Goal: Transaction & Acquisition: Book appointment/travel/reservation

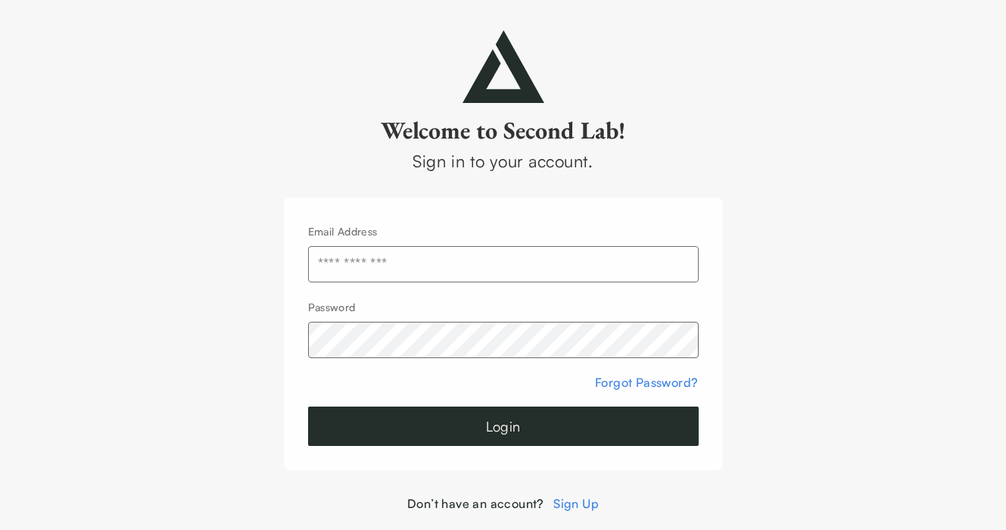
type input "**********"
click at [454, 429] on button "Login" at bounding box center [503, 426] width 391 height 39
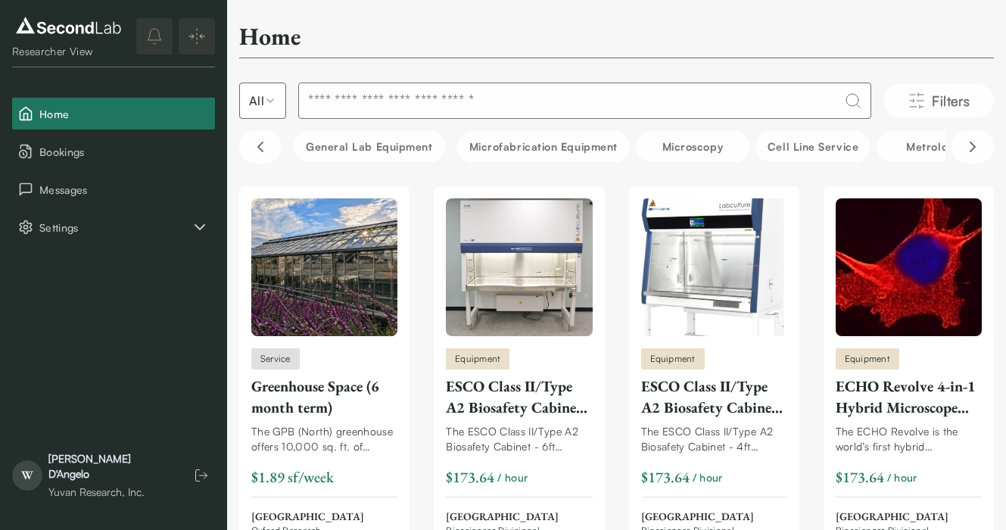
click at [393, 101] on input at bounding box center [584, 101] width 573 height 36
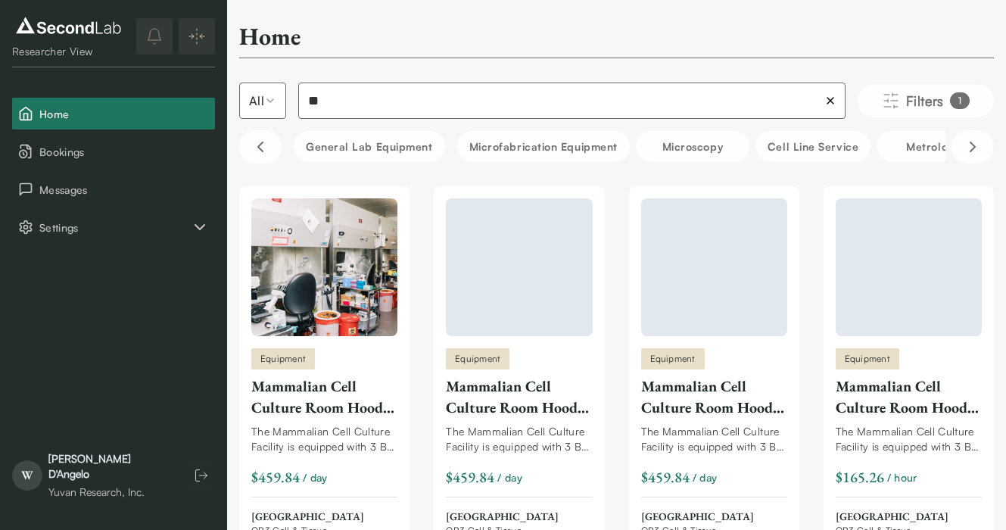
type input "*"
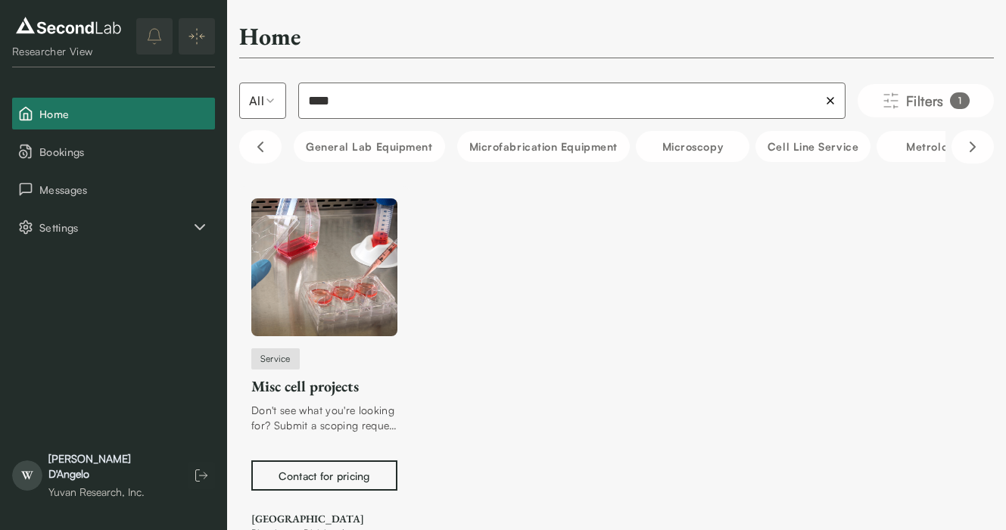
type input "****"
click at [345, 303] on img at bounding box center [324, 267] width 146 height 138
click at [291, 387] on div "Misc cell projects" at bounding box center [324, 386] width 146 height 21
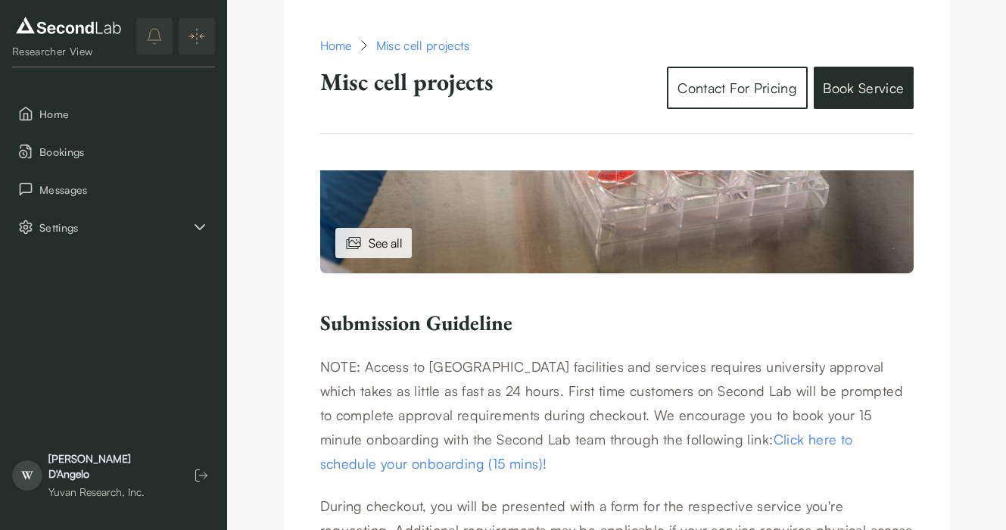
scroll to position [549, 0]
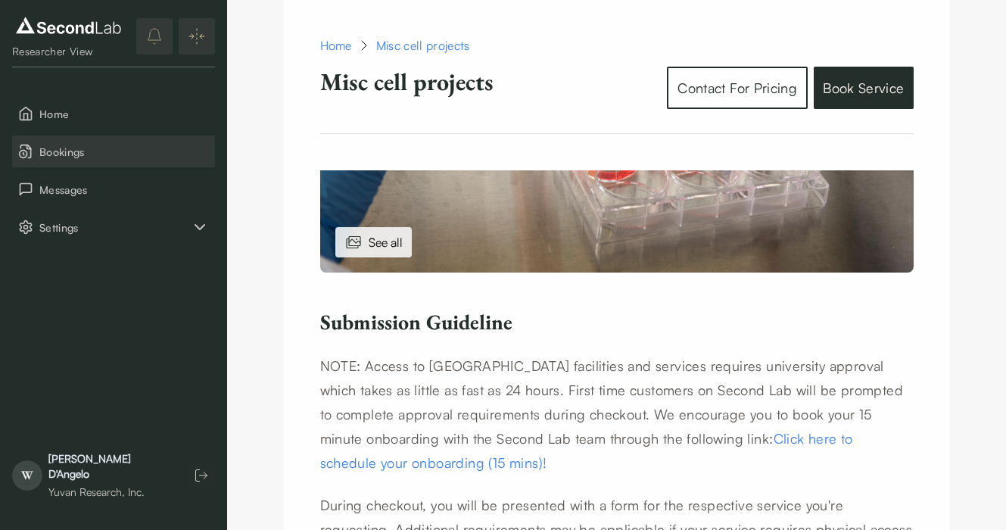
click at [53, 152] on span "Bookings" at bounding box center [124, 152] width 170 height 16
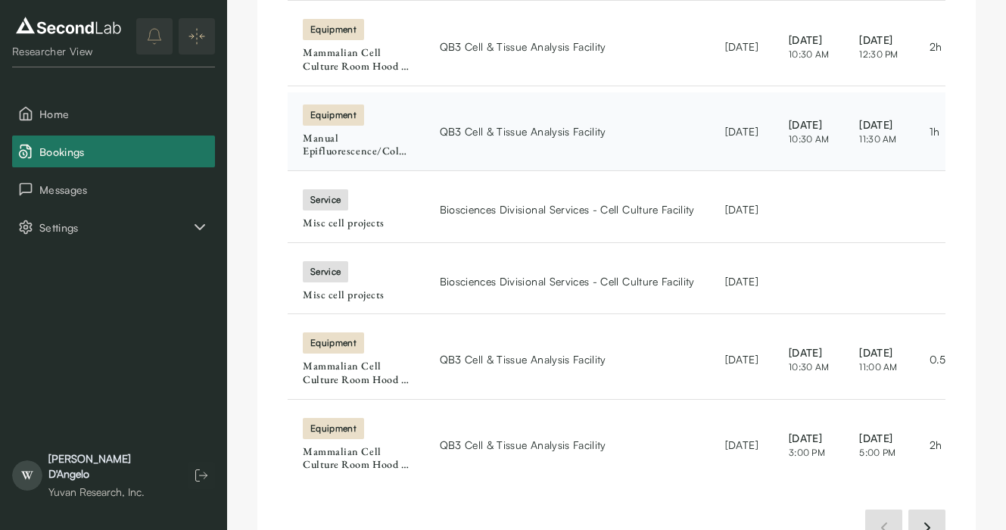
scroll to position [558, 0]
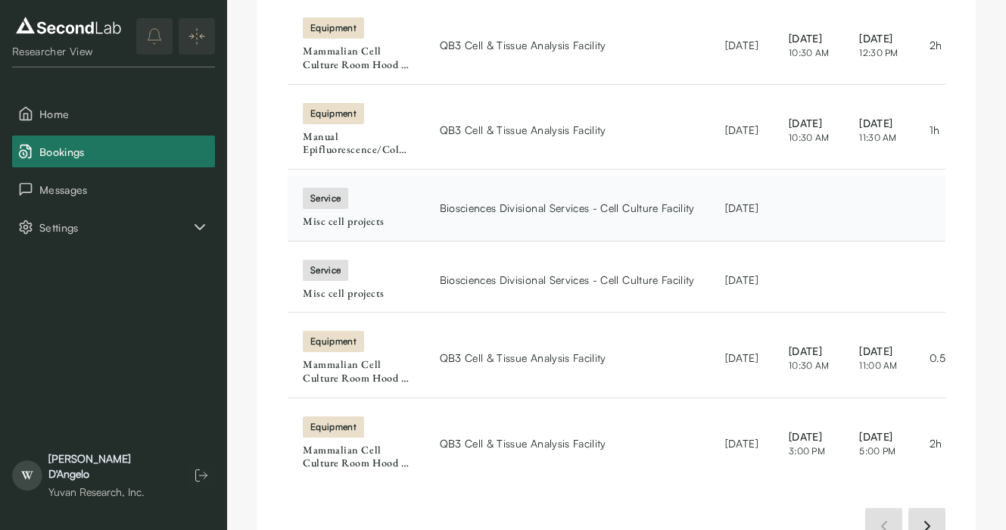
click at [522, 200] on span "Biosciences Divisional Services - Cell Culture Facility" at bounding box center [567, 208] width 255 height 16
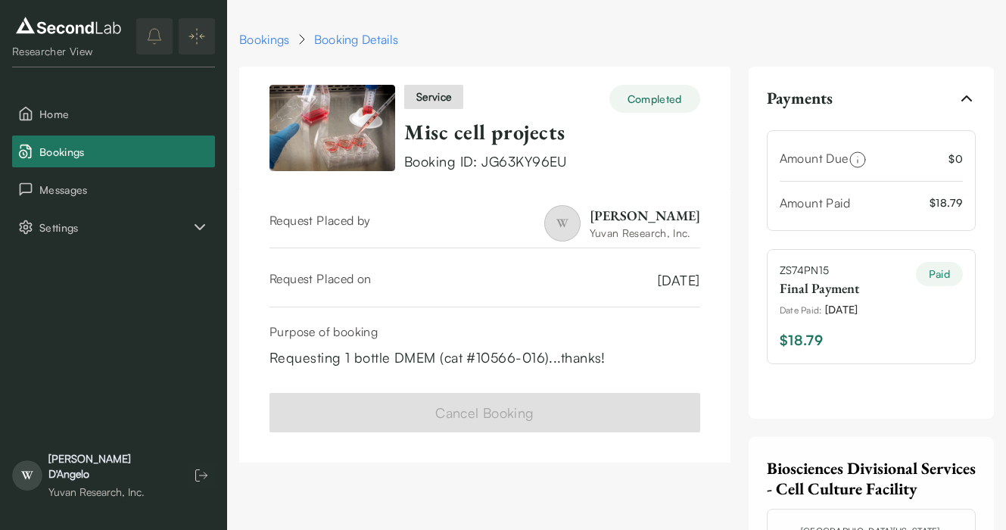
click at [585, 34] on div "Bookings Booking Details" at bounding box center [616, 39] width 755 height 18
click at [132, 107] on span "Home" at bounding box center [124, 114] width 170 height 16
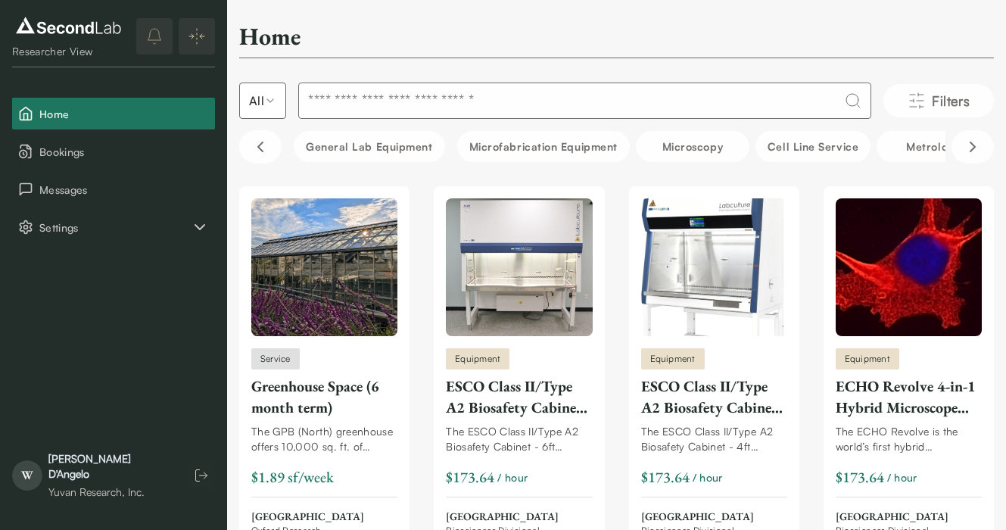
click at [482, 103] on input at bounding box center [584, 101] width 573 height 36
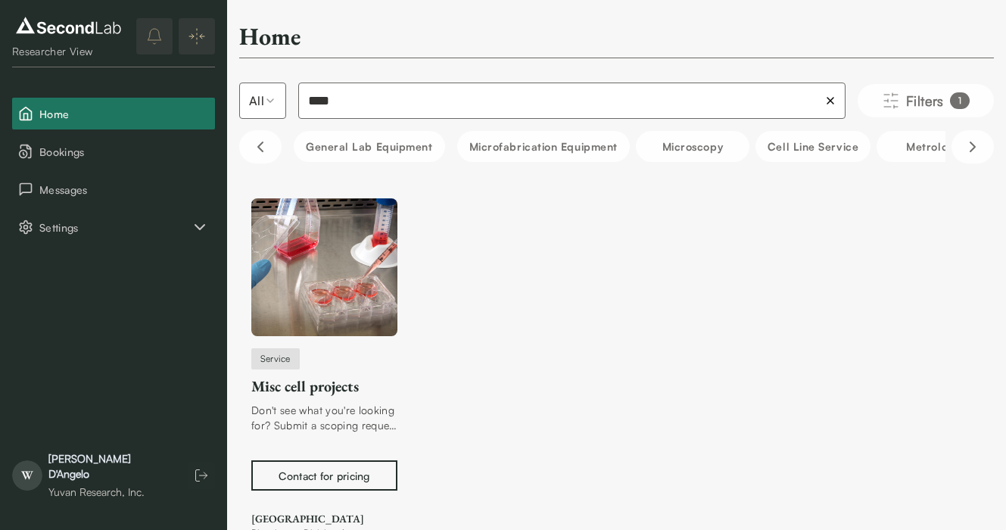
type input "****"
click at [313, 328] on img at bounding box center [324, 267] width 146 height 138
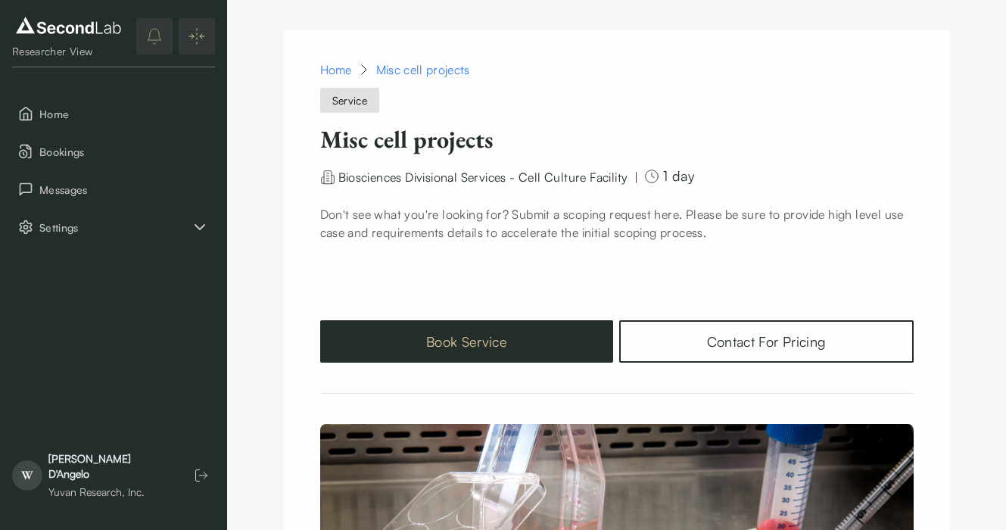
click at [471, 334] on button "Book Service" at bounding box center [467, 341] width 294 height 42
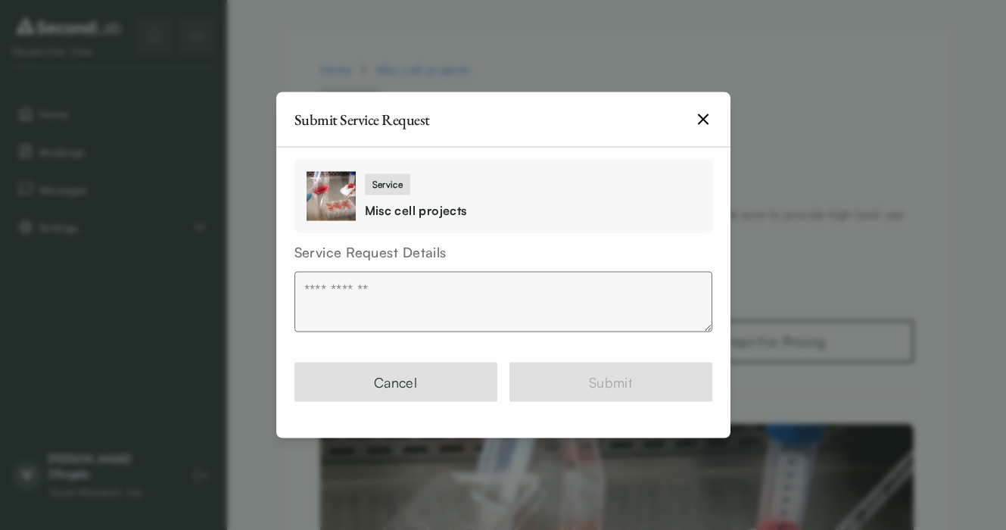
click at [482, 273] on textarea at bounding box center [504, 302] width 418 height 61
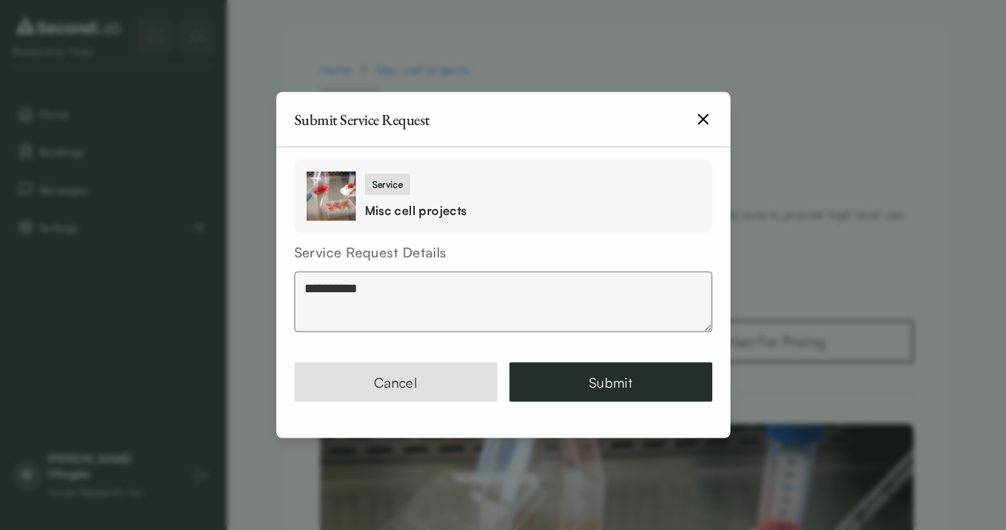
type textarea "**********"
click at [710, 123] on icon "button" at bounding box center [703, 120] width 18 height 18
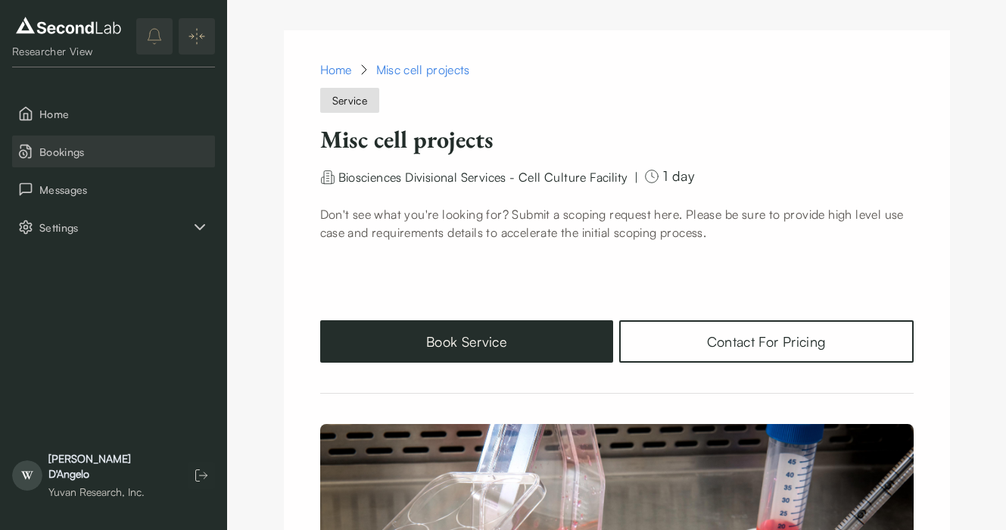
click at [106, 157] on span "Bookings" at bounding box center [124, 152] width 170 height 16
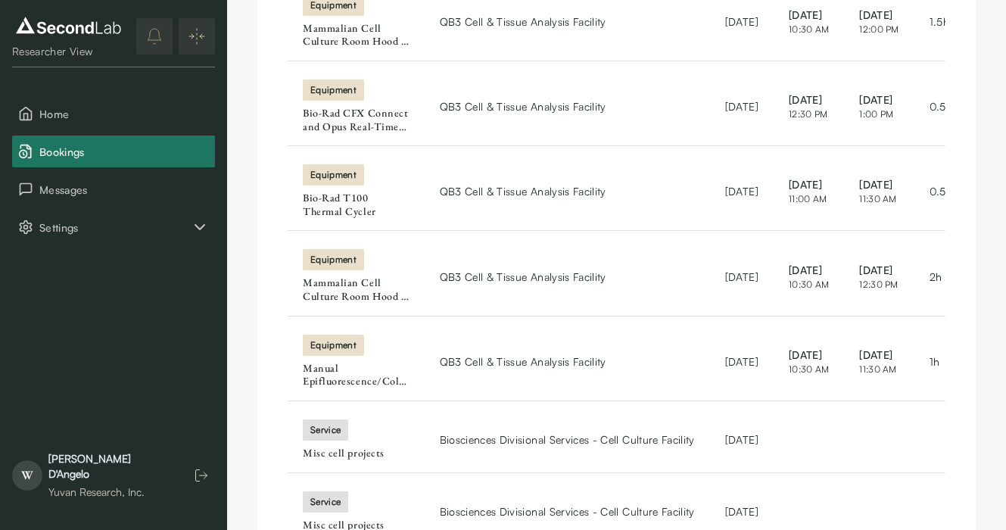
scroll to position [336, 0]
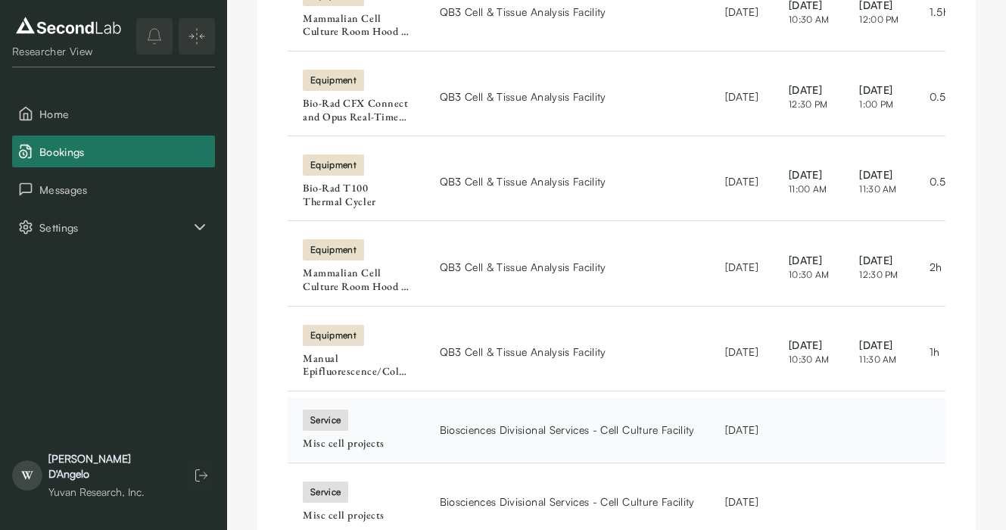
click at [454, 432] on td "Biosciences Divisional Services - Cell Culture Facility" at bounding box center [567, 430] width 285 height 66
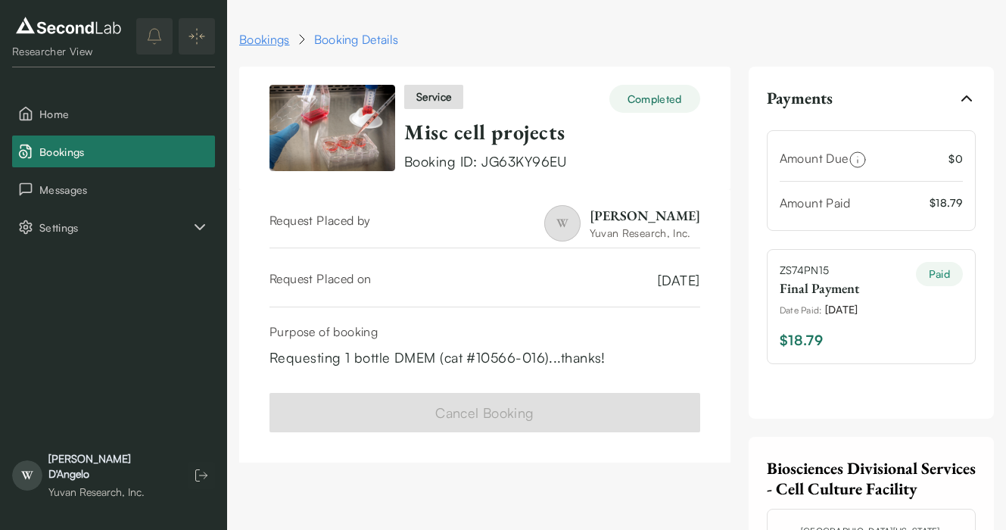
click at [282, 40] on link "Bookings" at bounding box center [264, 39] width 51 height 18
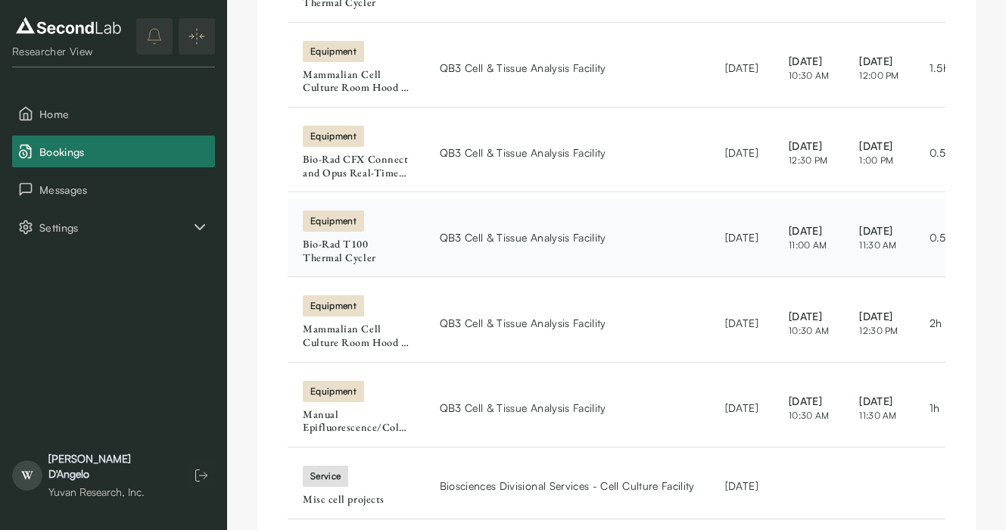
scroll to position [300, 0]
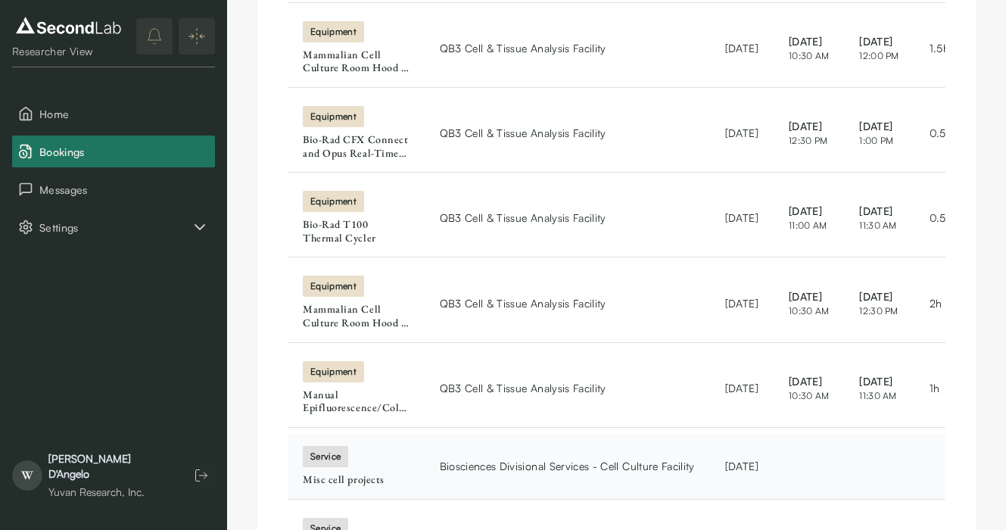
click at [332, 454] on div "service" at bounding box center [325, 456] width 45 height 21
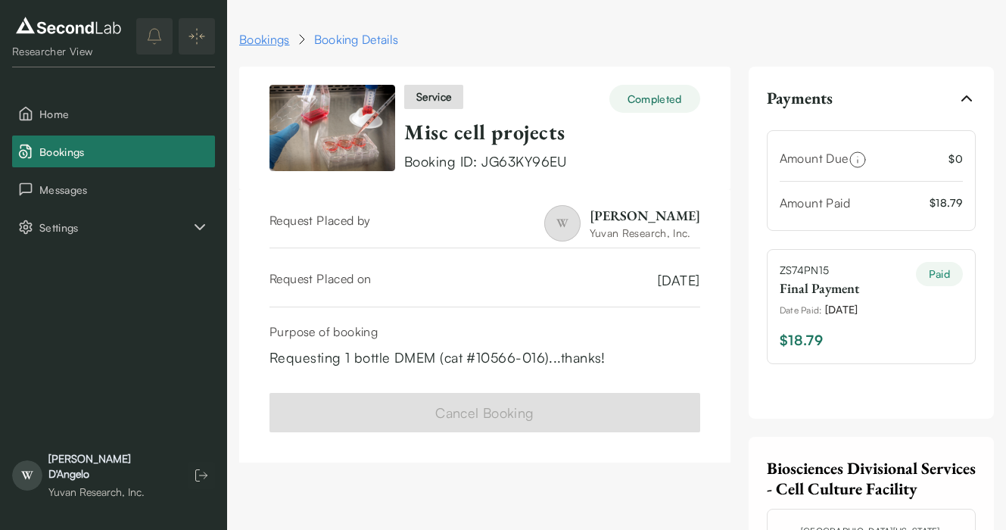
click at [262, 39] on link "Bookings" at bounding box center [264, 39] width 51 height 18
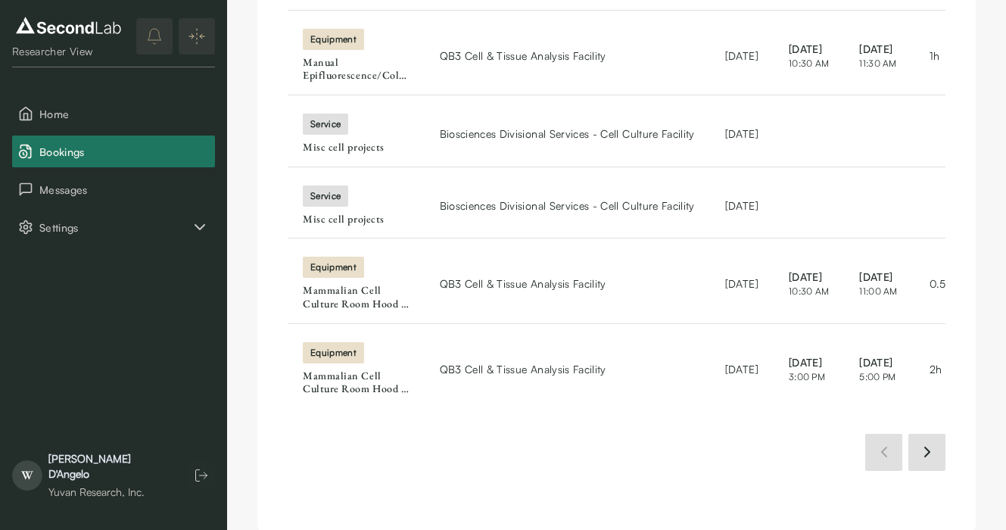
scroll to position [633, 0]
click at [330, 212] on div "Misc cell projects" at bounding box center [356, 219] width 107 height 14
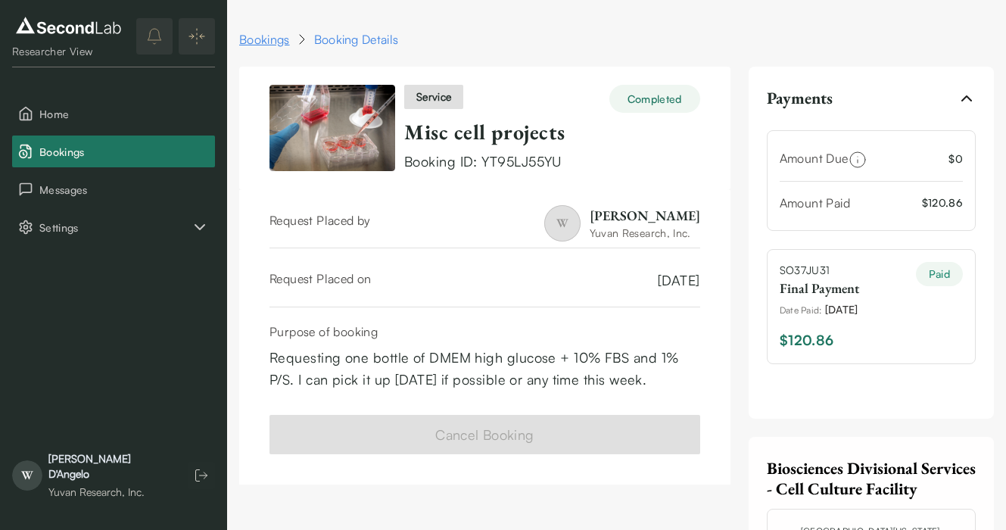
click at [281, 45] on link "Bookings" at bounding box center [264, 39] width 51 height 18
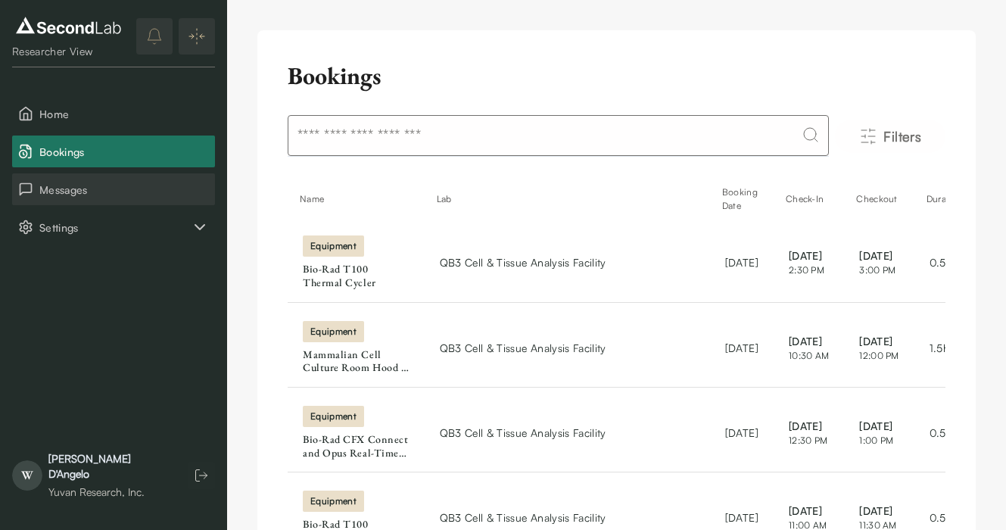
click at [133, 188] on span "Messages" at bounding box center [124, 190] width 170 height 16
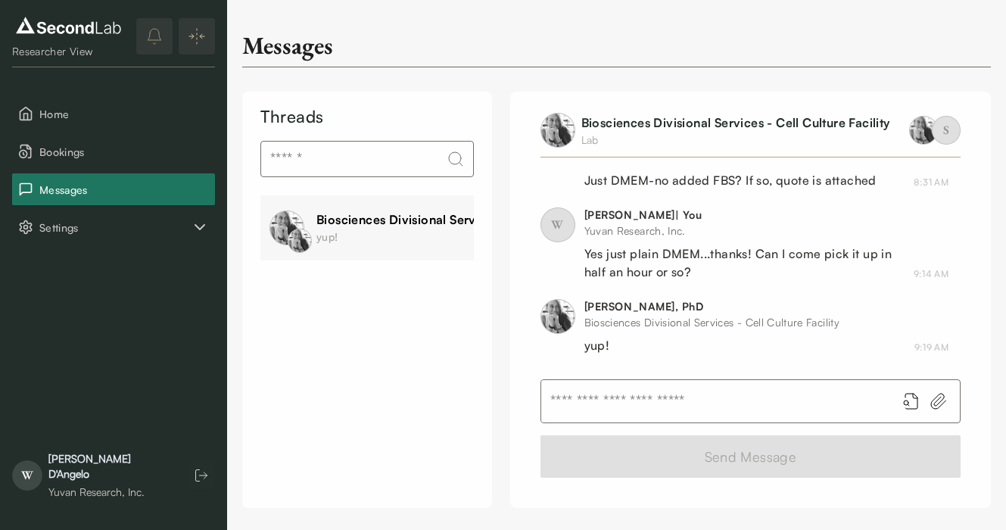
scroll to position [1282, 0]
click at [93, 233] on span "Settings" at bounding box center [114, 228] width 151 height 16
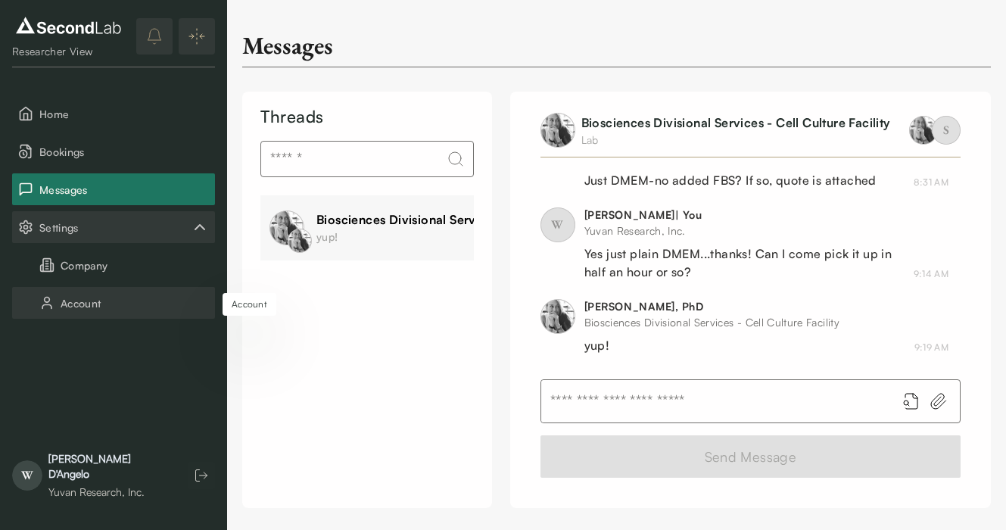
click at [88, 301] on button "Account" at bounding box center [113, 303] width 203 height 32
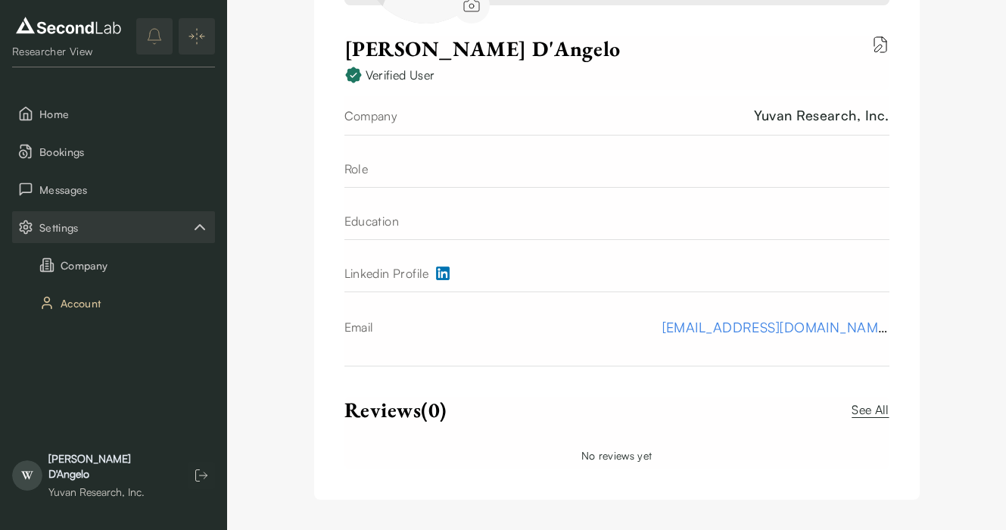
scroll to position [352, 0]
click at [131, 279] on button "Company" at bounding box center [113, 265] width 203 height 32
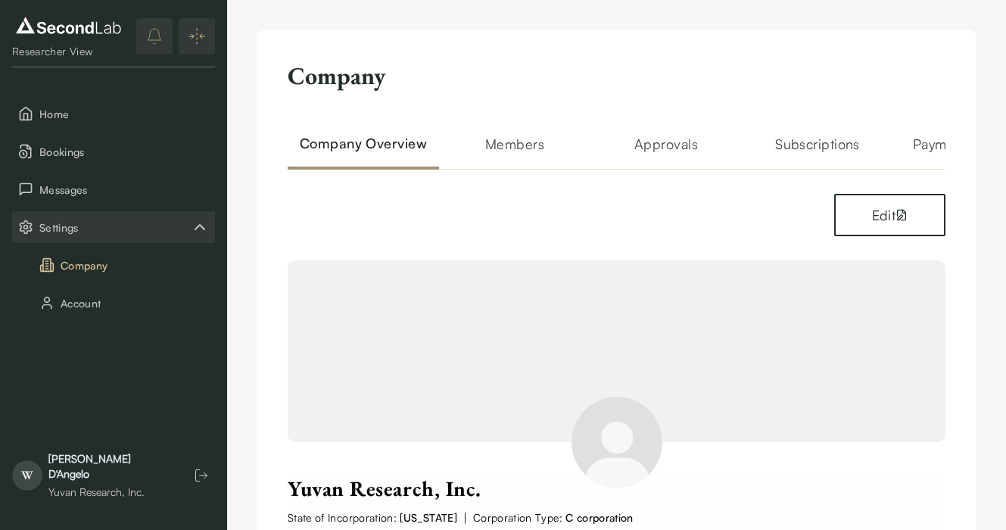
click at [533, 141] on h2 "Members" at bounding box center [514, 151] width 151 height 36
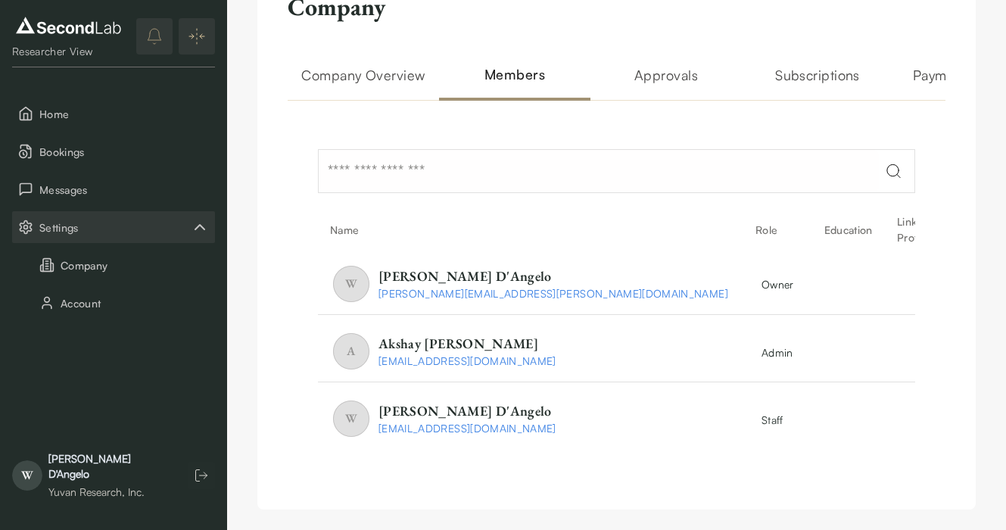
scroll to position [0, 78]
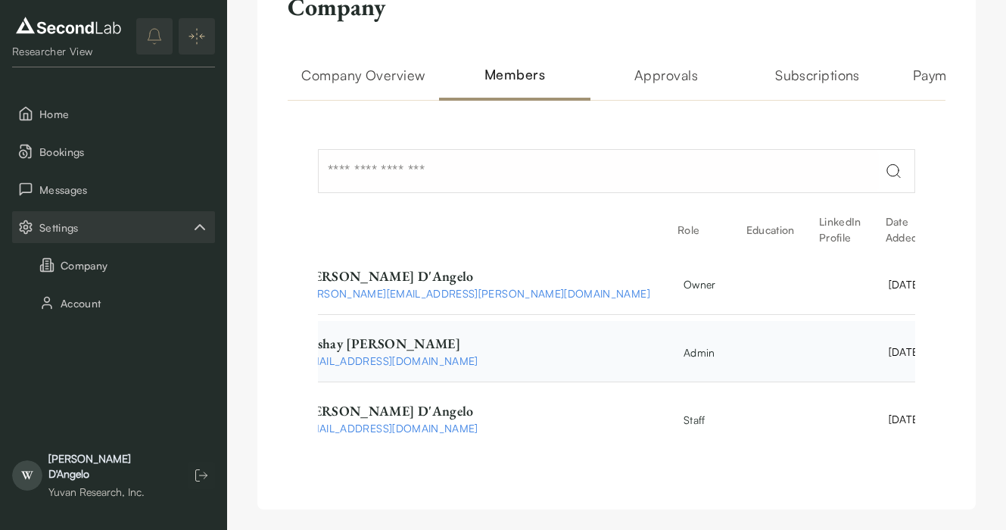
click at [887, 355] on html "SKIP TO CONTENT Researcher View Home Bookings Messages Settings Company Account…" at bounding box center [503, 235] width 1006 height 609
click at [872, 232] on html "SKIP TO CONTENT Researcher View Home Bookings Messages Settings Company Account…" at bounding box center [503, 235] width 1006 height 609
drag, startPoint x: 836, startPoint y: 92, endPoint x: 918, endPoint y: 92, distance: 82.5
click at [918, 92] on div "Company Overview Members Approvals Subscriptions Payment Methods" at bounding box center [666, 82] width 757 height 36
click at [918, 92] on h2 "Payment Methods" at bounding box center [968, 82] width 151 height 36
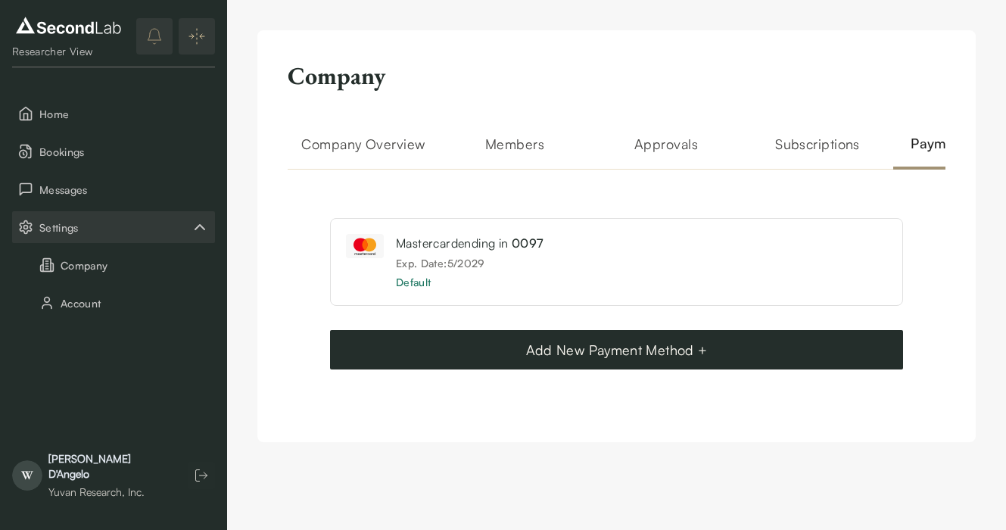
click at [914, 165] on h2 "Payment Methods" at bounding box center [968, 151] width 151 height 36
drag, startPoint x: 851, startPoint y: 167, endPoint x: 906, endPoint y: 167, distance: 54.5
click at [906, 167] on div "Company Overview Members Approvals Subscriptions Payment Methods" at bounding box center [666, 151] width 757 height 36
click at [831, 139] on h2 "Subscriptions" at bounding box center [817, 151] width 151 height 36
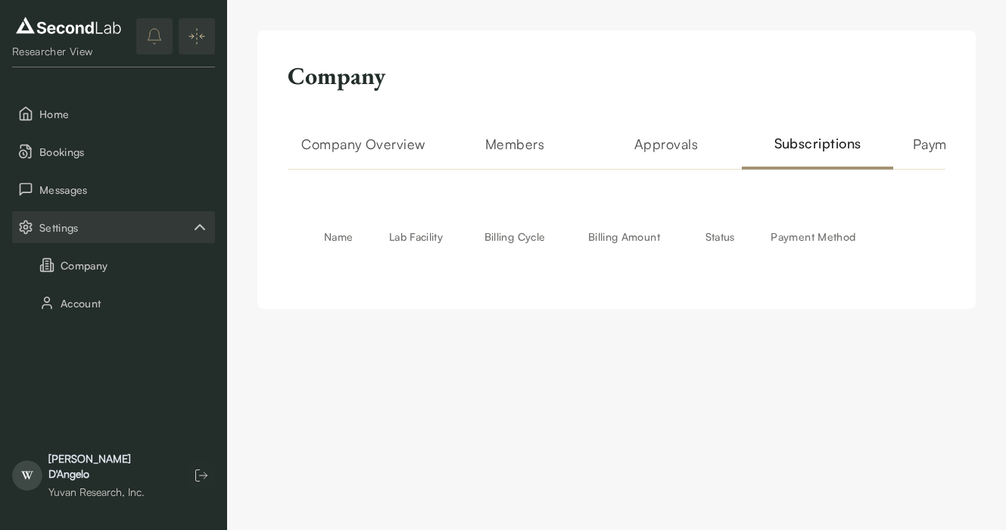
click at [684, 142] on h2 "Approvals" at bounding box center [666, 151] width 151 height 36
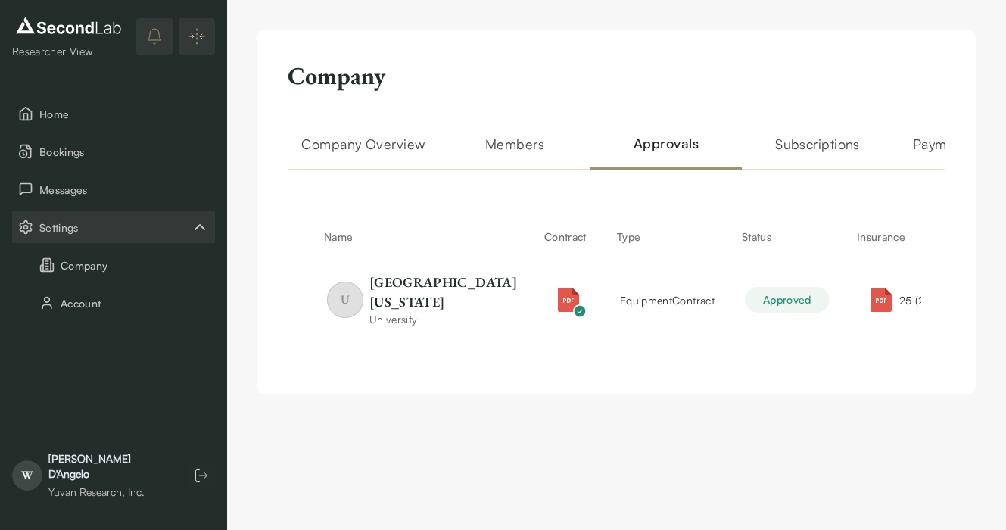
click at [538, 140] on h2 "Members" at bounding box center [514, 151] width 151 height 36
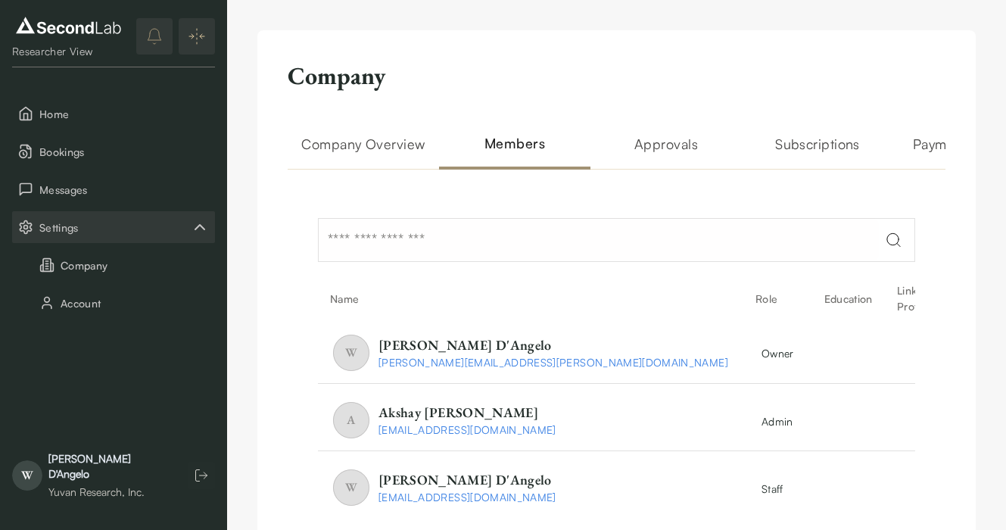
click at [395, 143] on h2 "Company Overview" at bounding box center [363, 151] width 151 height 36
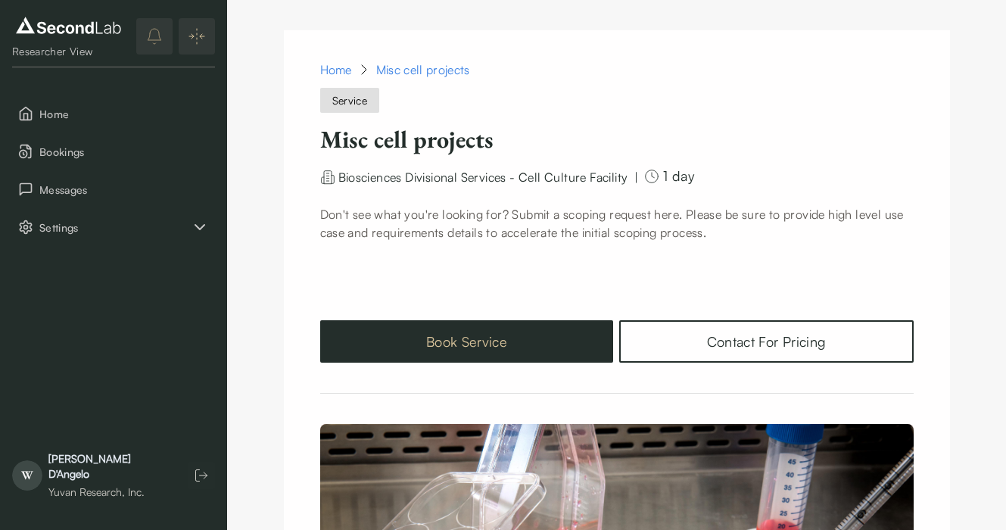
click at [476, 343] on button "Book Service" at bounding box center [467, 341] width 294 height 42
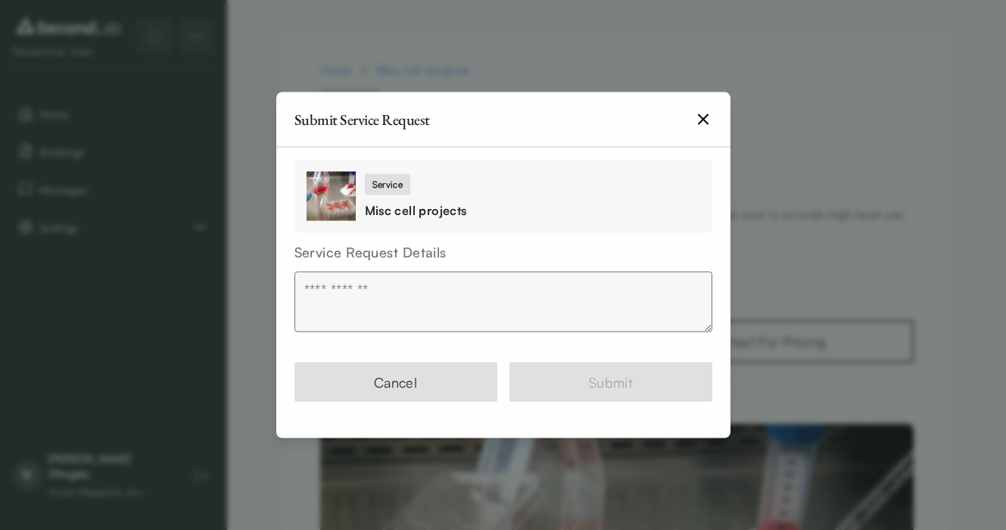
click at [474, 288] on textarea at bounding box center [504, 302] width 418 height 61
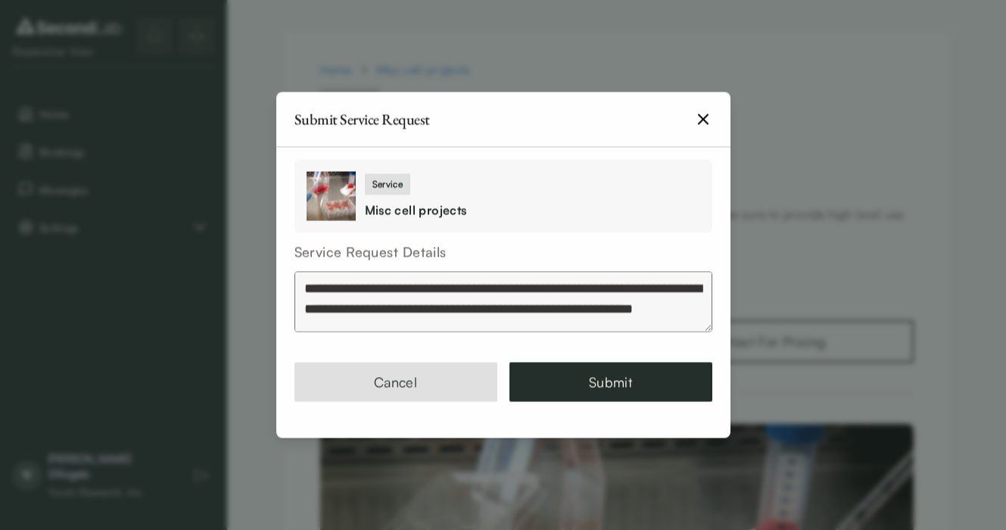
click at [421, 288] on textarea "**********" at bounding box center [504, 302] width 418 height 61
click at [632, 290] on textarea "**********" at bounding box center [504, 302] width 418 height 61
type textarea "**********"
click at [650, 389] on button "Submit" at bounding box center [611, 382] width 203 height 39
